Goal: Task Accomplishment & Management: Manage account settings

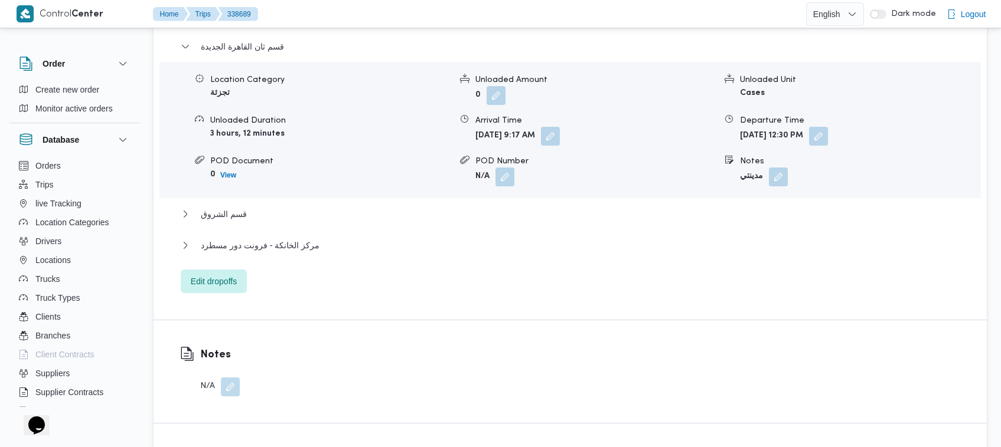
scroll to position [1033, 0]
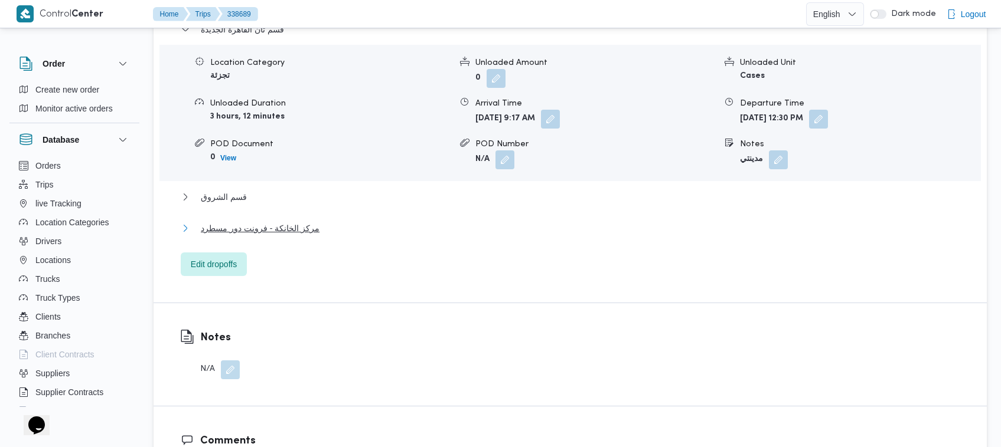
click at [291, 231] on span "مركز الخانكة - فرونت دور مسطرد" at bounding box center [260, 228] width 119 height 14
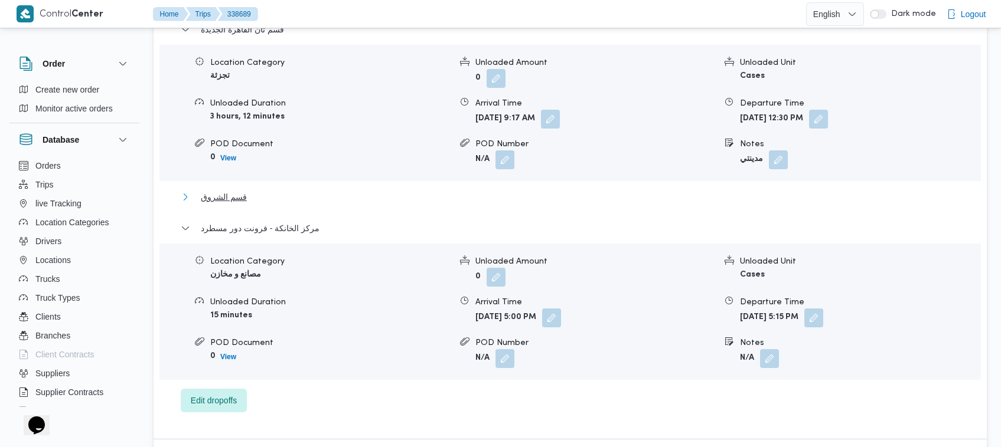
click at [235, 199] on span "قسم الشروق" at bounding box center [224, 197] width 46 height 14
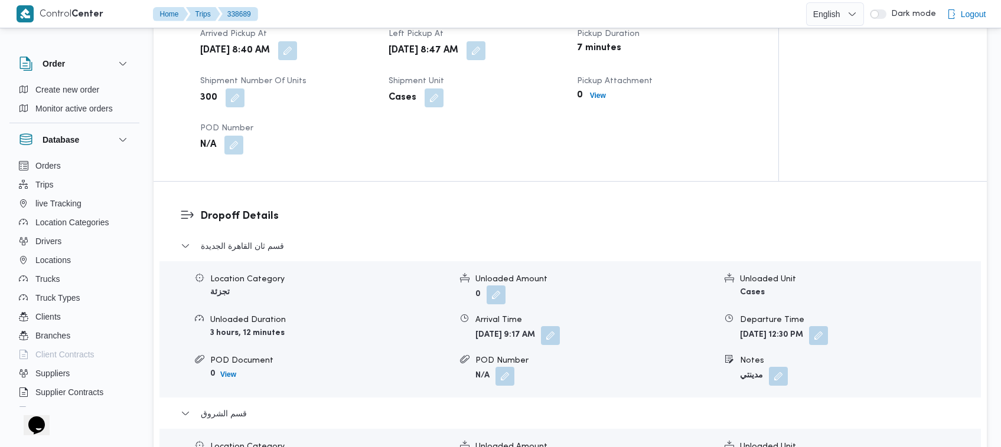
scroll to position [590, 0]
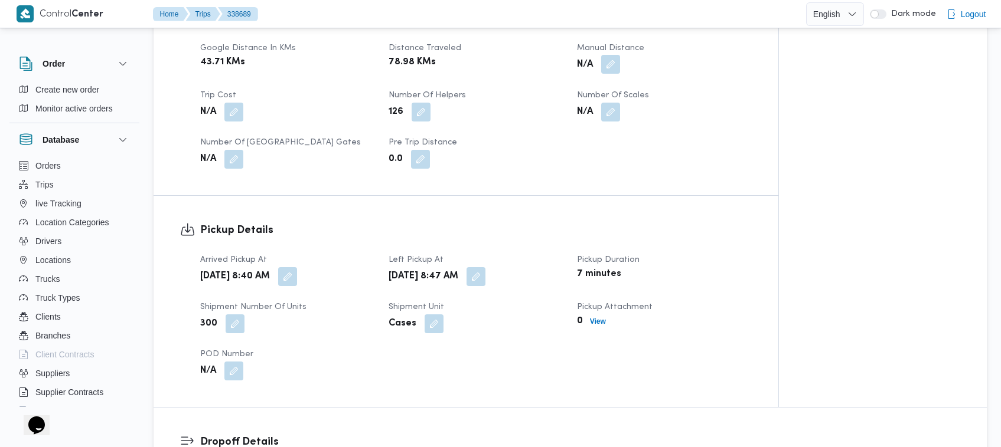
click at [610, 74] on button "button" at bounding box center [610, 64] width 19 height 19
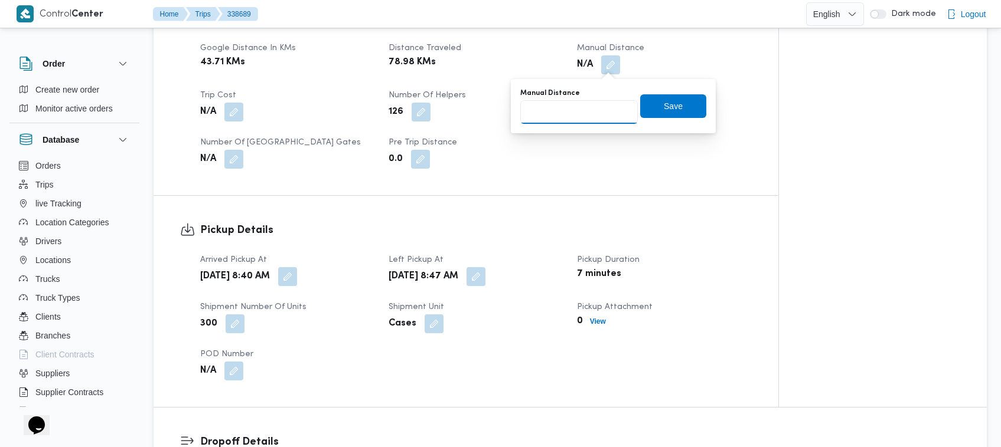
click at [586, 113] on input "Manual Distance" at bounding box center [578, 112] width 117 height 24
type input "126"
click at [679, 106] on span "Save" at bounding box center [673, 106] width 66 height 24
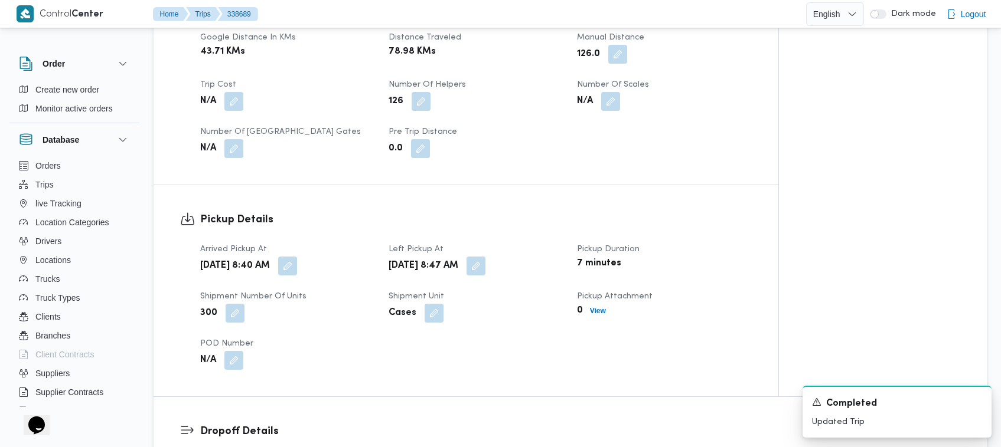
scroll to position [524, 0]
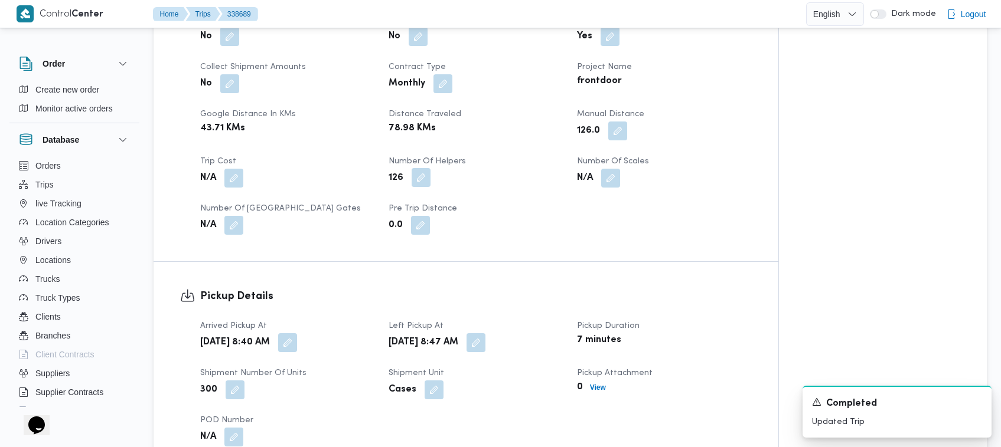
click at [417, 178] on button "button" at bounding box center [420, 177] width 19 height 19
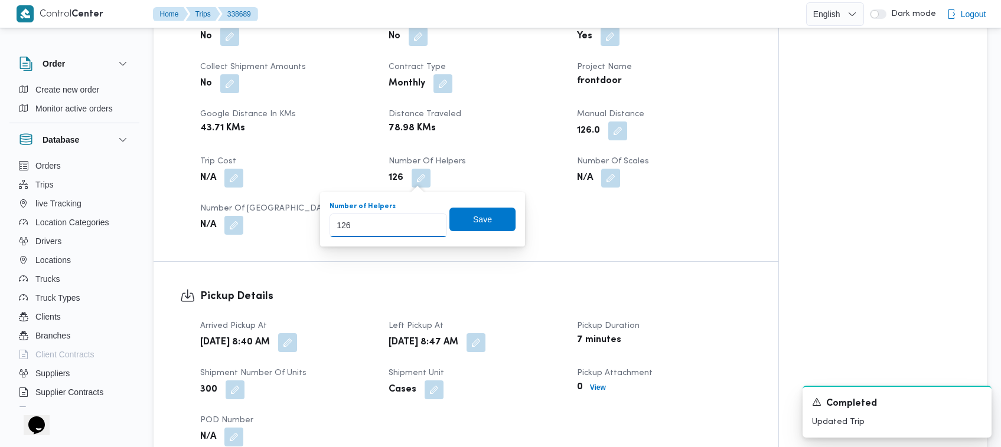
drag, startPoint x: 319, startPoint y: 231, endPoint x: 273, endPoint y: 237, distance: 46.5
click at [473, 217] on span "Save" at bounding box center [482, 219] width 19 height 14
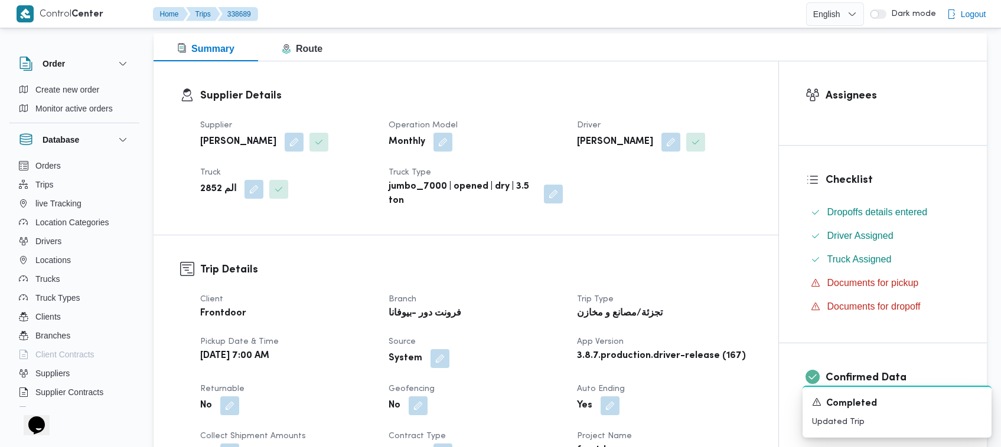
scroll to position [0, 0]
